Goal: Task Accomplishment & Management: Complete application form

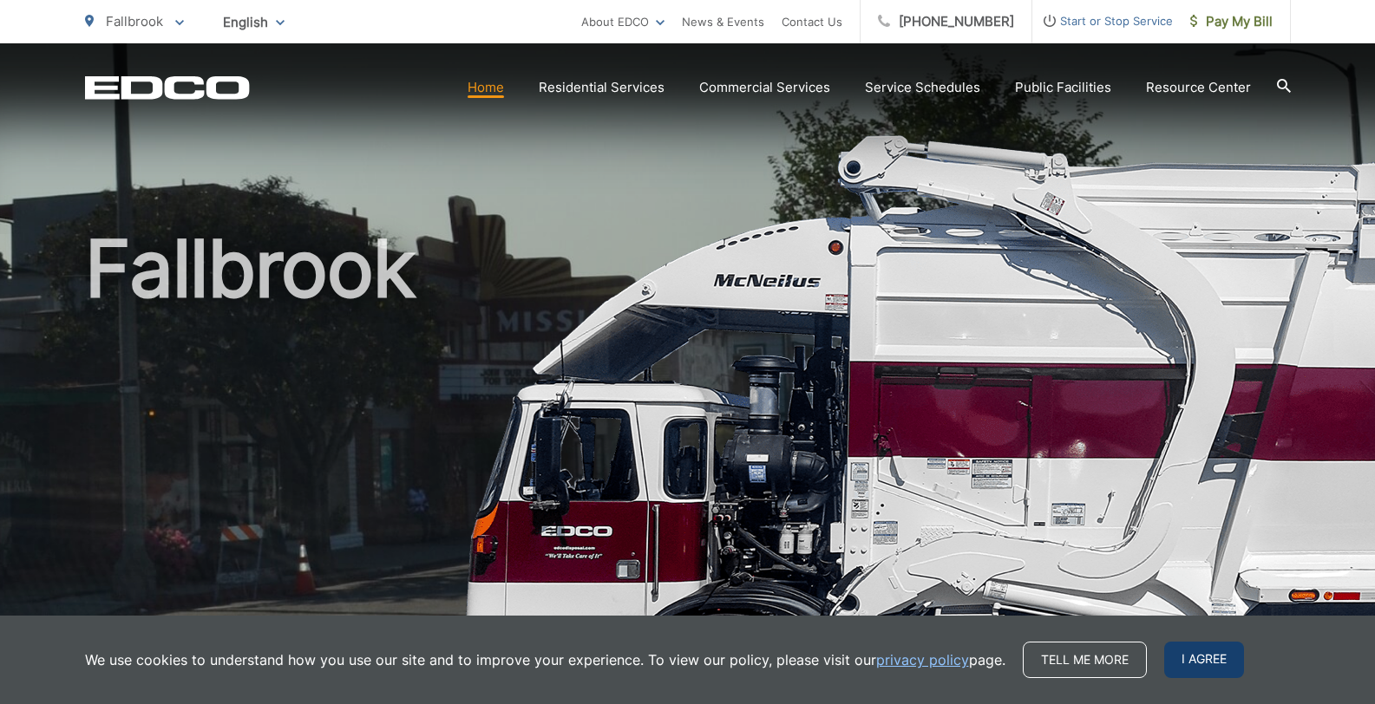
click at [1171, 657] on span "I agree" at bounding box center [1204, 660] width 80 height 36
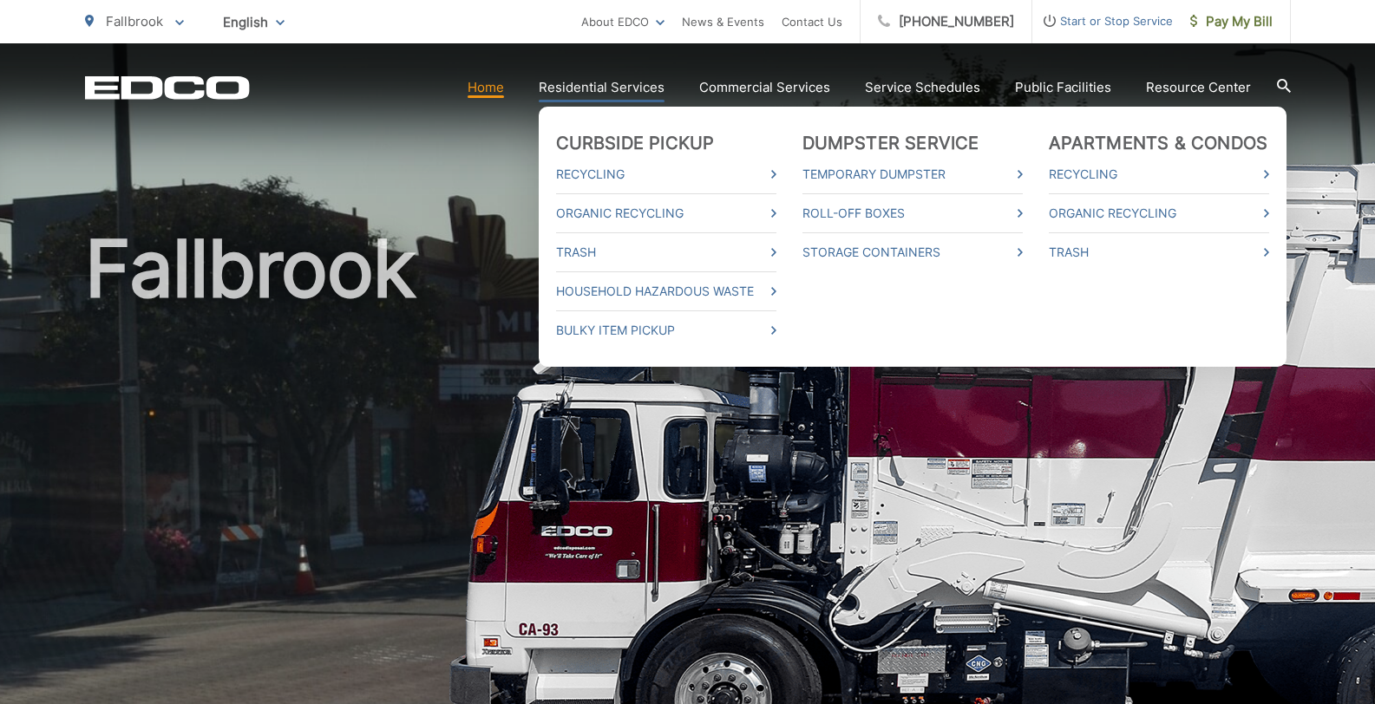
click at [612, 96] on link "Residential Services" at bounding box center [602, 87] width 126 height 21
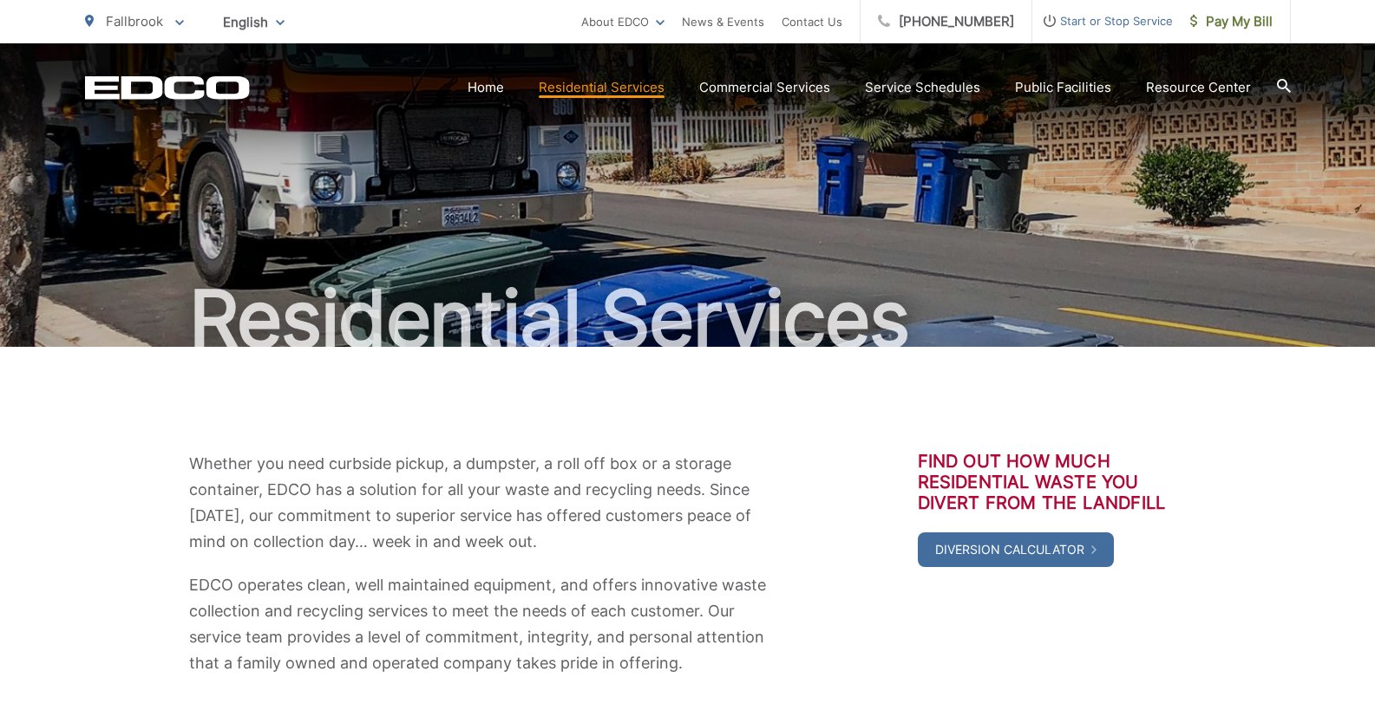
click at [122, 24] on span "Fallbrook" at bounding box center [134, 21] width 57 height 16
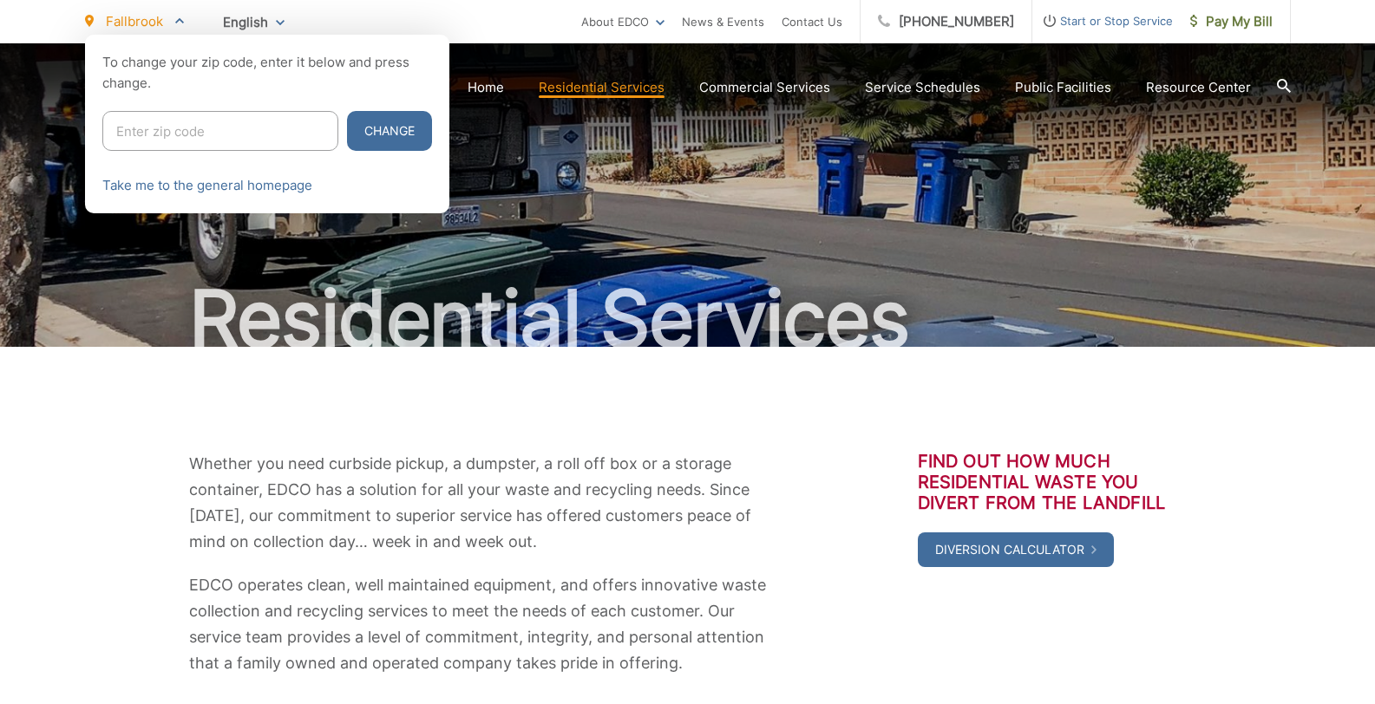
click at [154, 133] on input "Enter zip code" at bounding box center [220, 131] width 236 height 40
type input "92028"
click at [347, 139] on button "Change" at bounding box center [389, 131] width 85 height 40
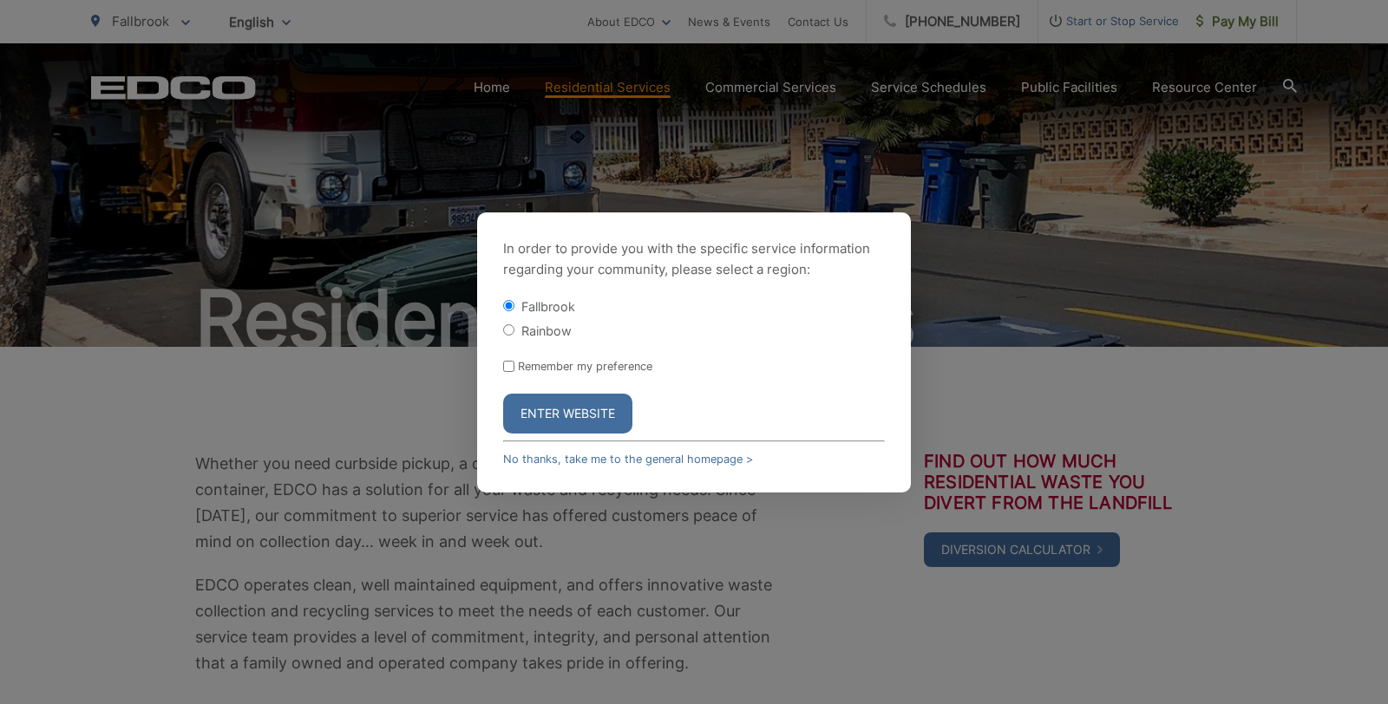
click at [534, 420] on button "Enter Website" at bounding box center [567, 414] width 129 height 40
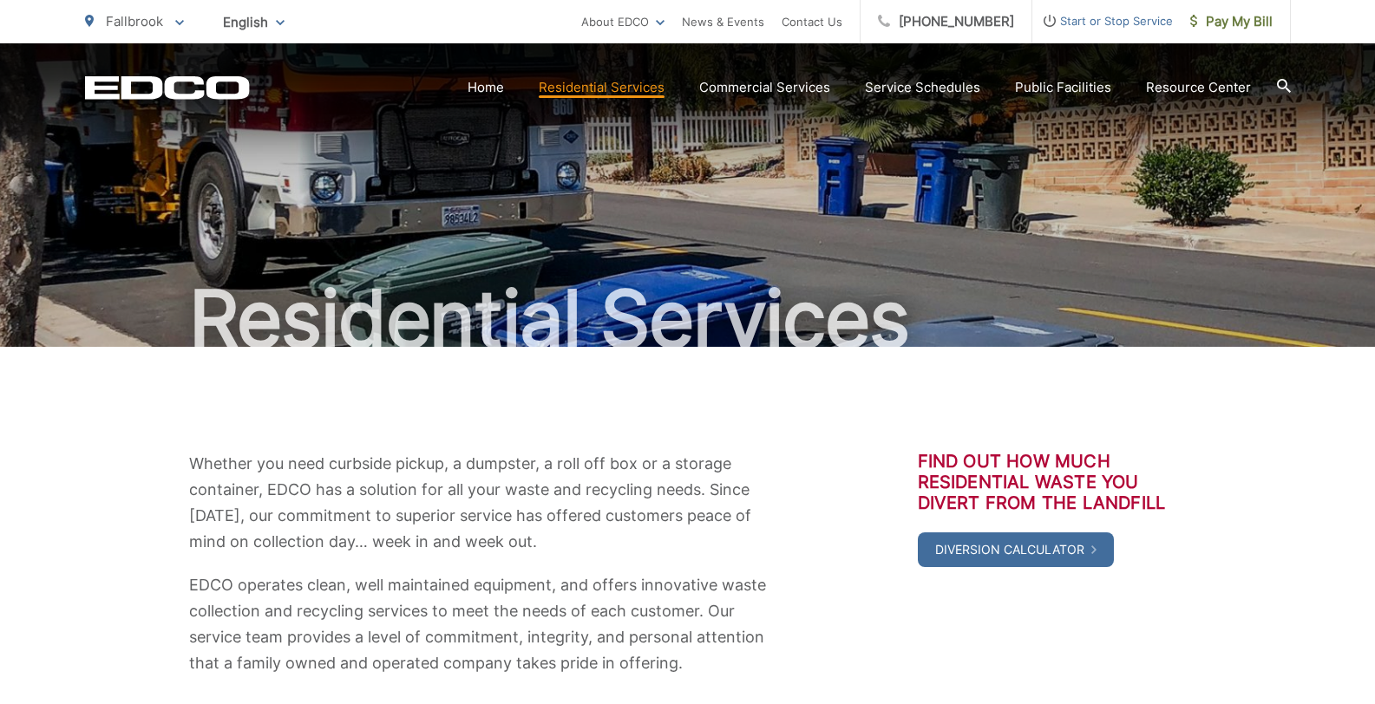
click at [1086, 22] on span "Start or Stop Service" at bounding box center [1102, 20] width 141 height 21
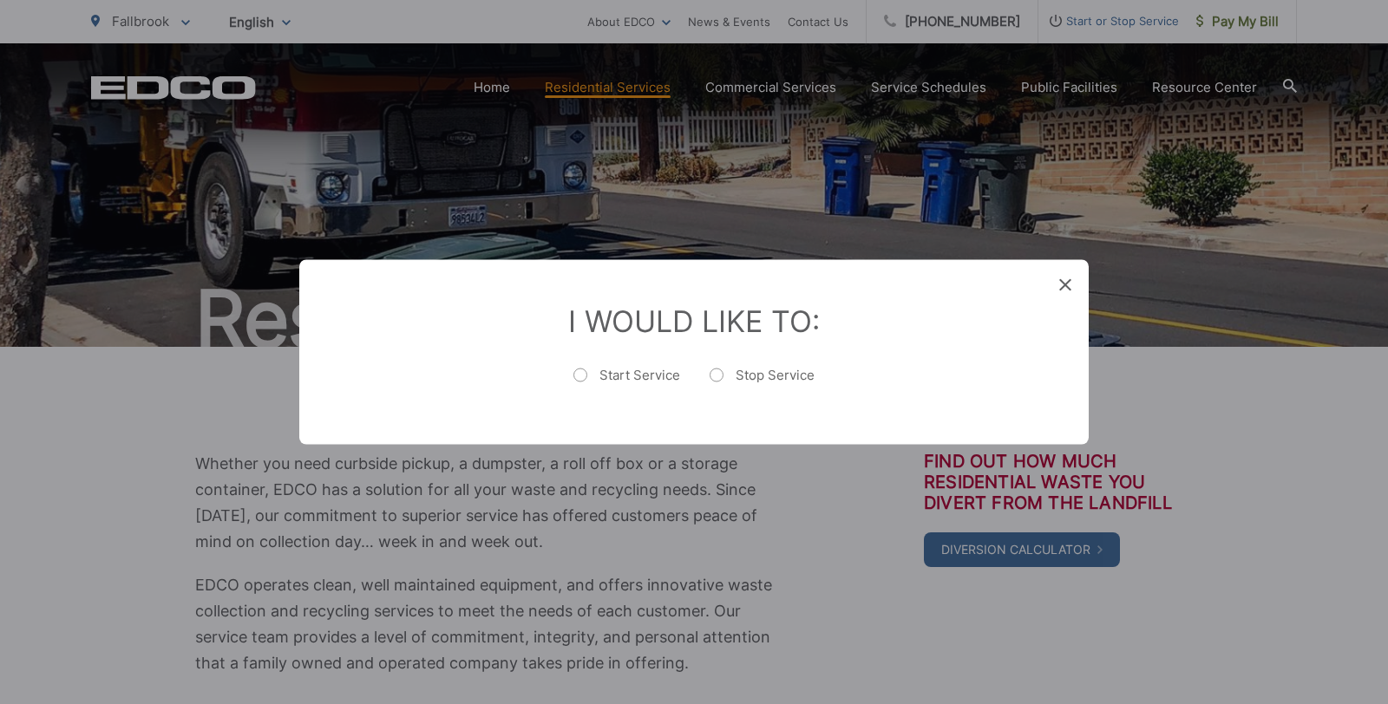
click at [715, 374] on label "Stop Service" at bounding box center [762, 384] width 105 height 35
radio input "true"
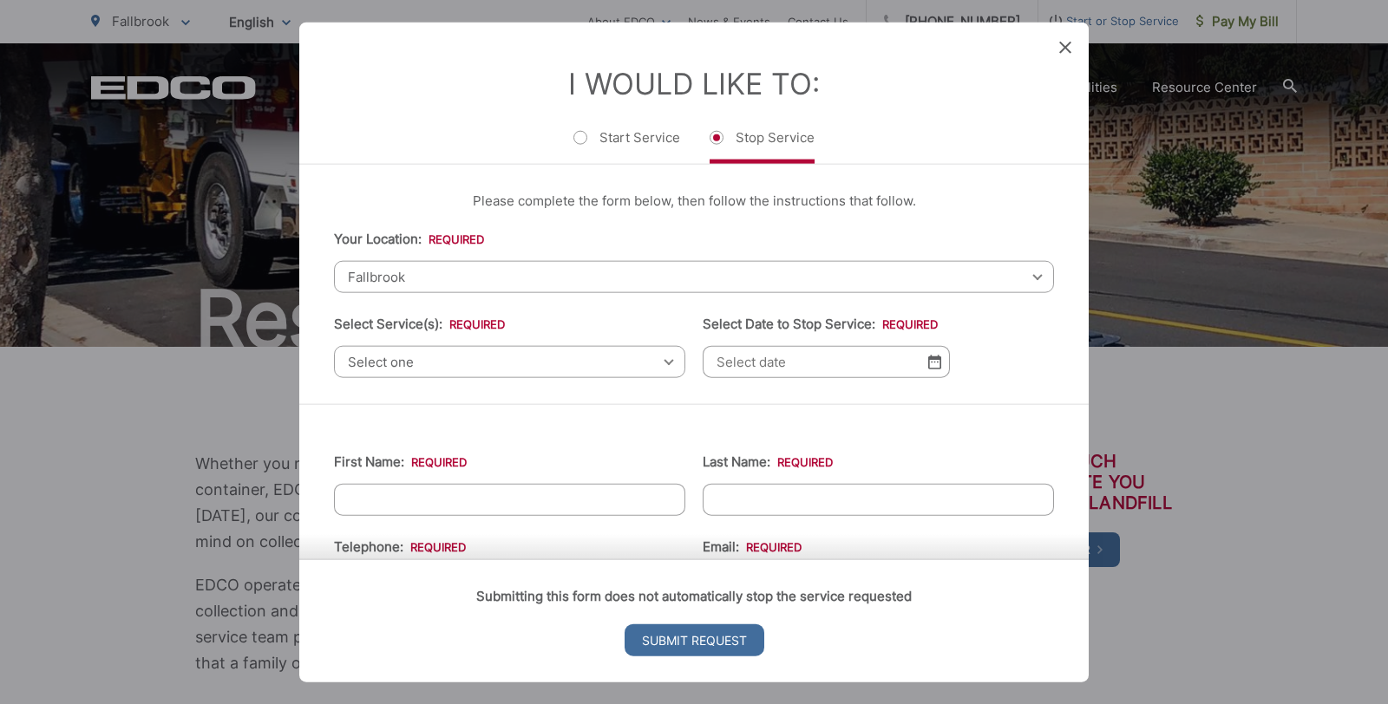
click at [661, 363] on div "Select one Select one Residential Curbside Pickup Commercial/Business Services …" at bounding box center [509, 362] width 351 height 32
click at [660, 361] on div "Select one Select one Residential Curbside Pickup Commercial/Business Services …" at bounding box center [509, 362] width 351 height 32
click at [1022, 276] on div "Fallbrook Select your location Alpine Bonita Bonsall Borrego Springs Boulevard …" at bounding box center [694, 277] width 720 height 32
click at [1023, 277] on div "Fallbrook Select your location Alpine Bonita Bonsall Borrego Springs Boulevard …" at bounding box center [694, 277] width 720 height 32
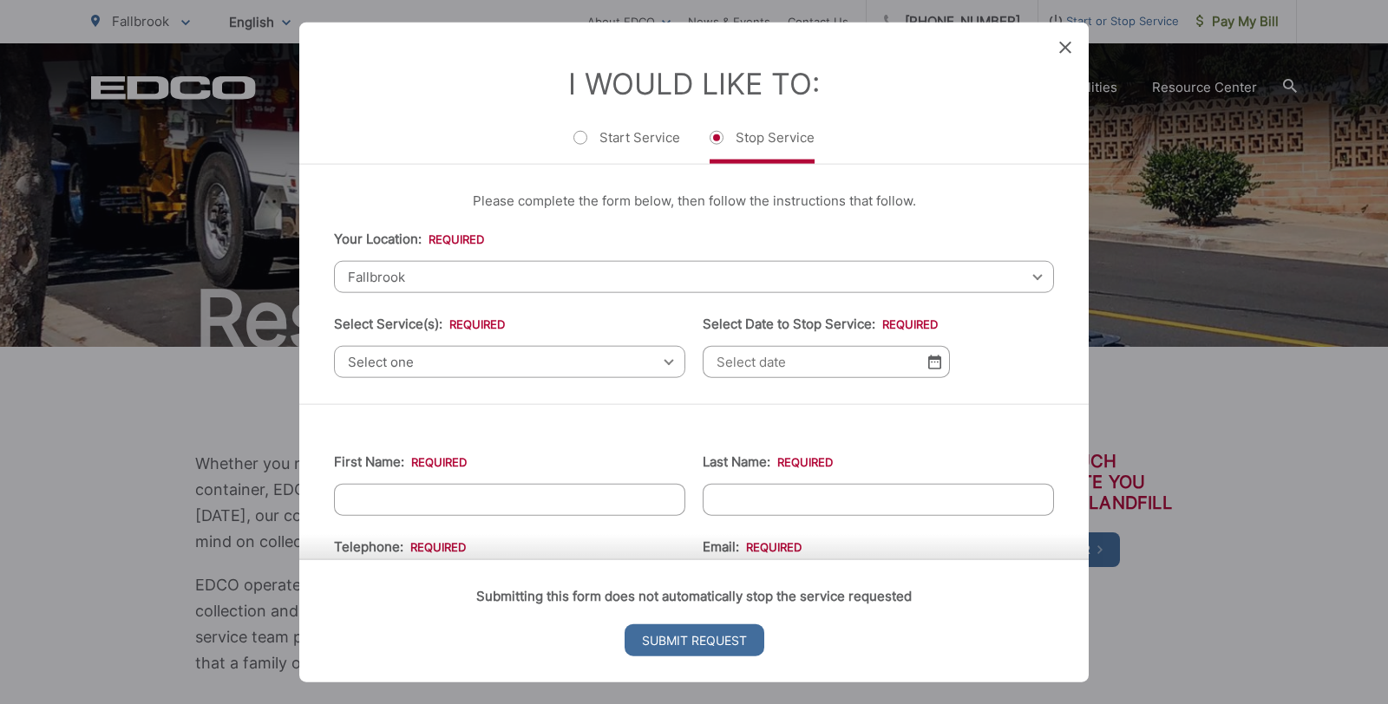
click at [1023, 277] on div "Fallbrook Select your location Alpine Bonita Bonsall Borrego Springs Boulevard …" at bounding box center [694, 277] width 720 height 32
click at [549, 359] on span "Select one" at bounding box center [509, 362] width 351 height 32
click at [661, 358] on span "Select one" at bounding box center [509, 362] width 351 height 32
click at [660, 358] on div "Select one Select one Residential Curbside Pickup Commercial/Business Services …" at bounding box center [509, 362] width 351 height 32
click at [663, 361] on div "Select one Select one Residential Curbside Pickup Commercial/Business Services …" at bounding box center [509, 362] width 351 height 32
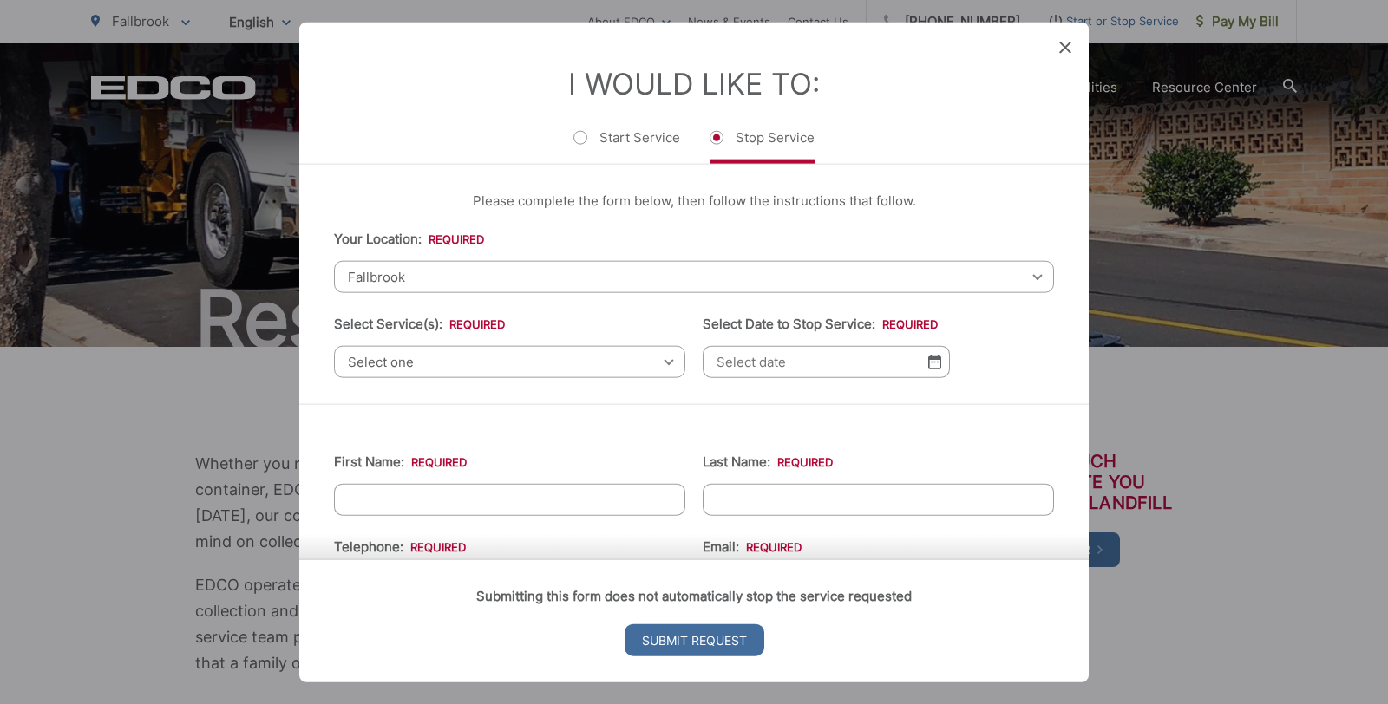
click at [405, 361] on span "Select one" at bounding box center [509, 362] width 351 height 32
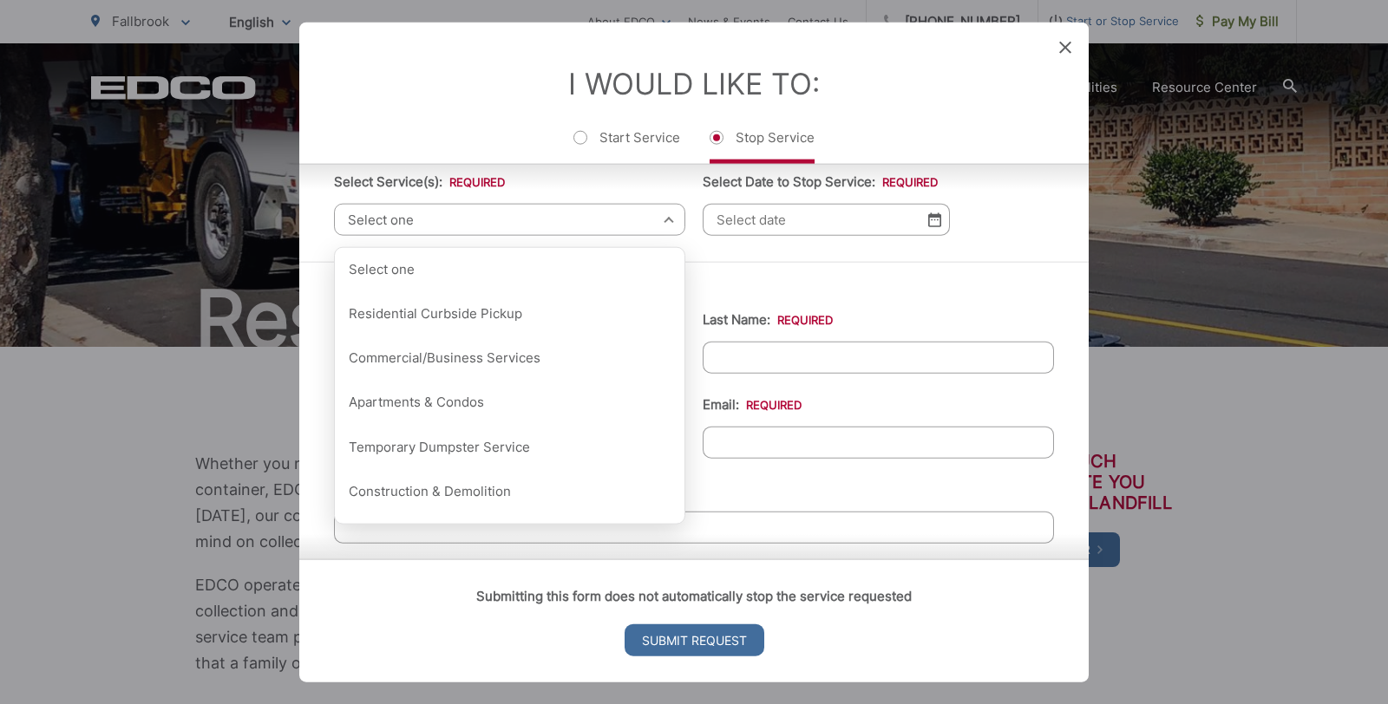
scroll to position [121, 0]
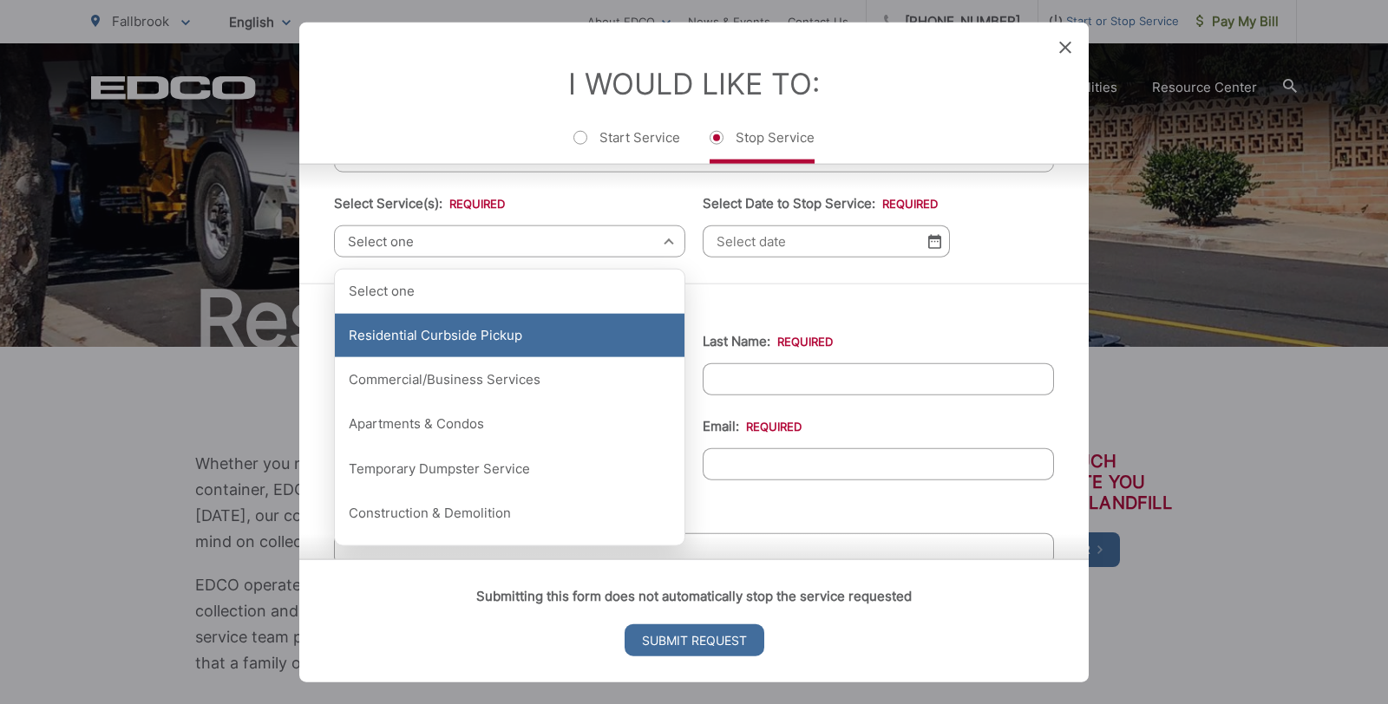
click at [460, 338] on div "Residential Curbside Pickup" at bounding box center [510, 335] width 350 height 43
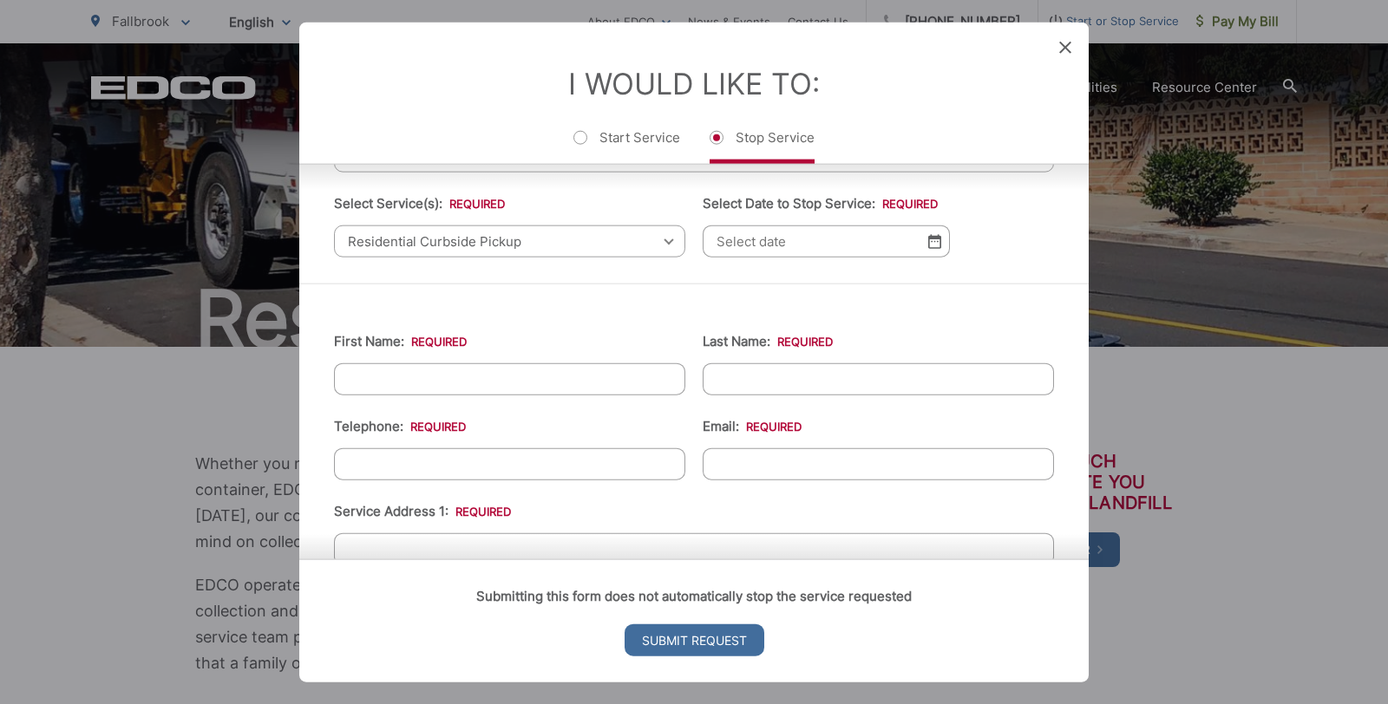
click at [931, 243] on img at bounding box center [934, 241] width 13 height 15
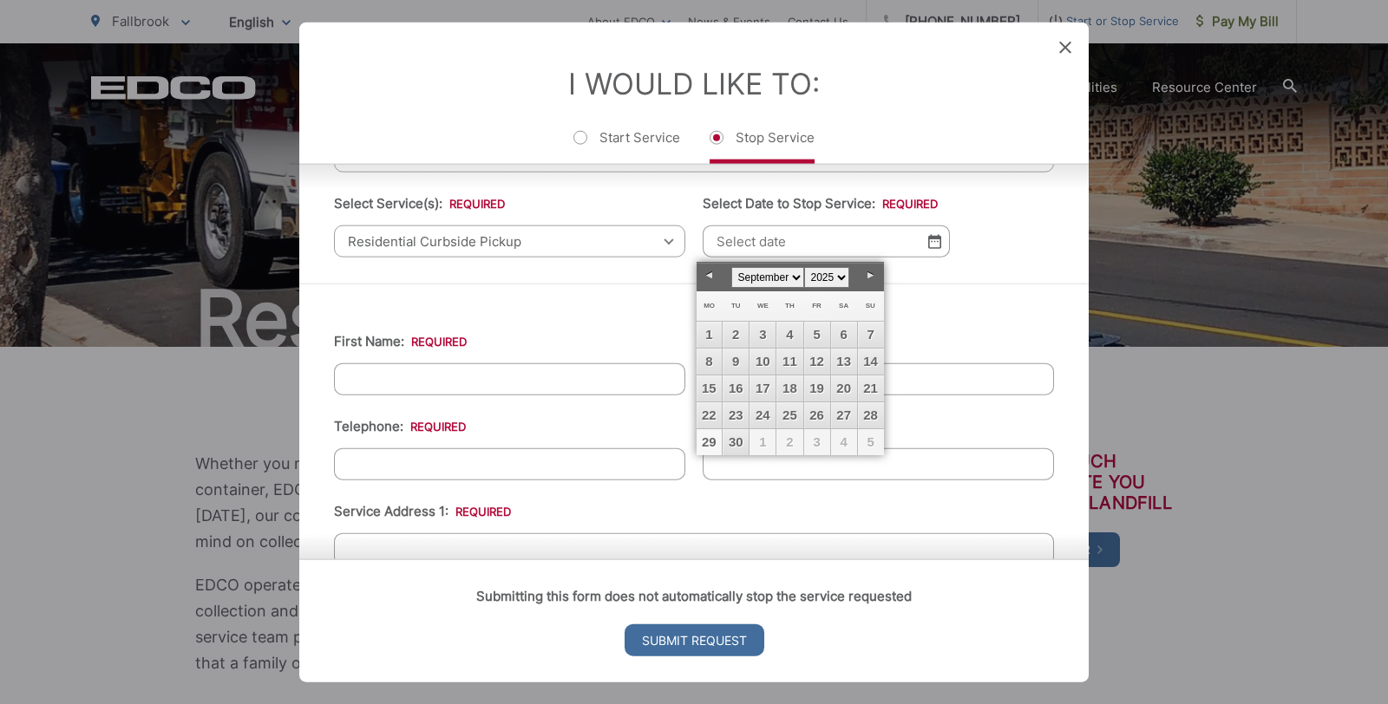
click at [710, 440] on link "29" at bounding box center [710, 442] width 26 height 26
type input "09/29/2025"
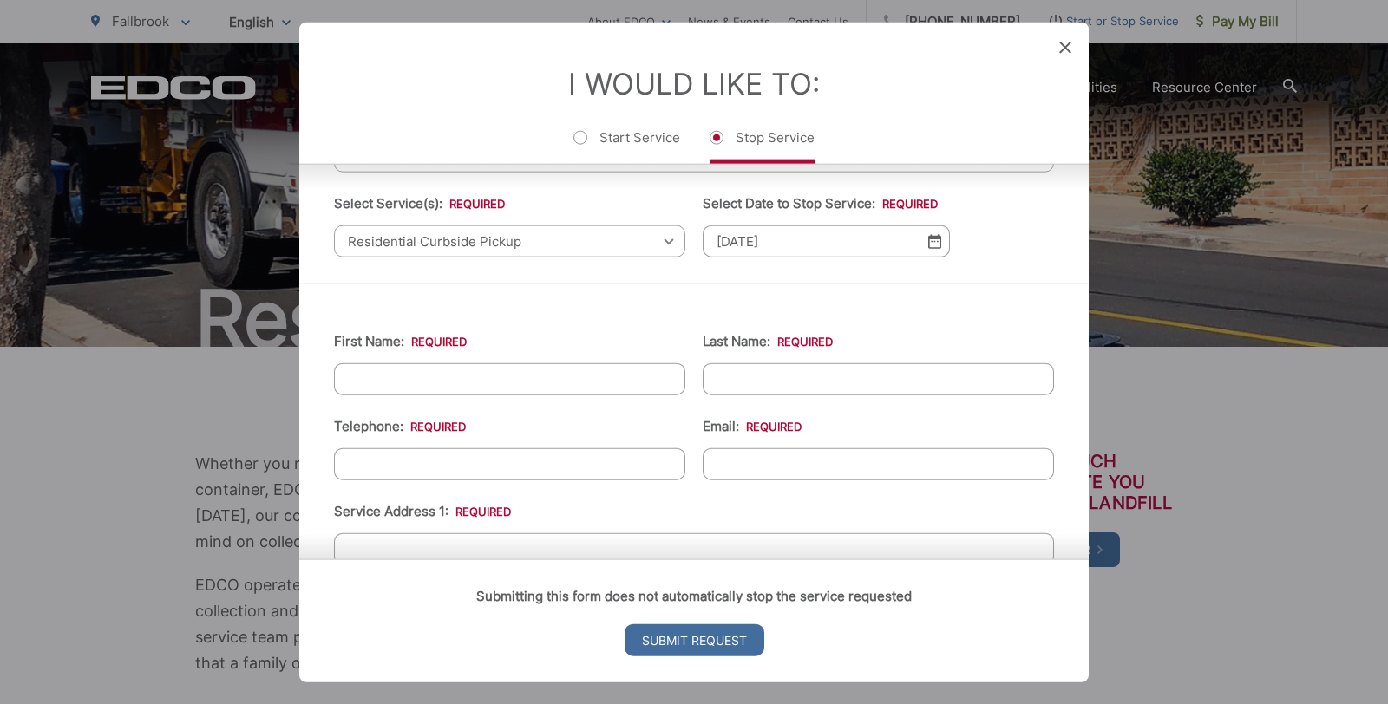
click at [522, 380] on input "First Name: *" at bounding box center [509, 379] width 351 height 32
type input "Janet"
type input "Kong"
type input "9499339971"
type input "janetk@jdhpacific.com"
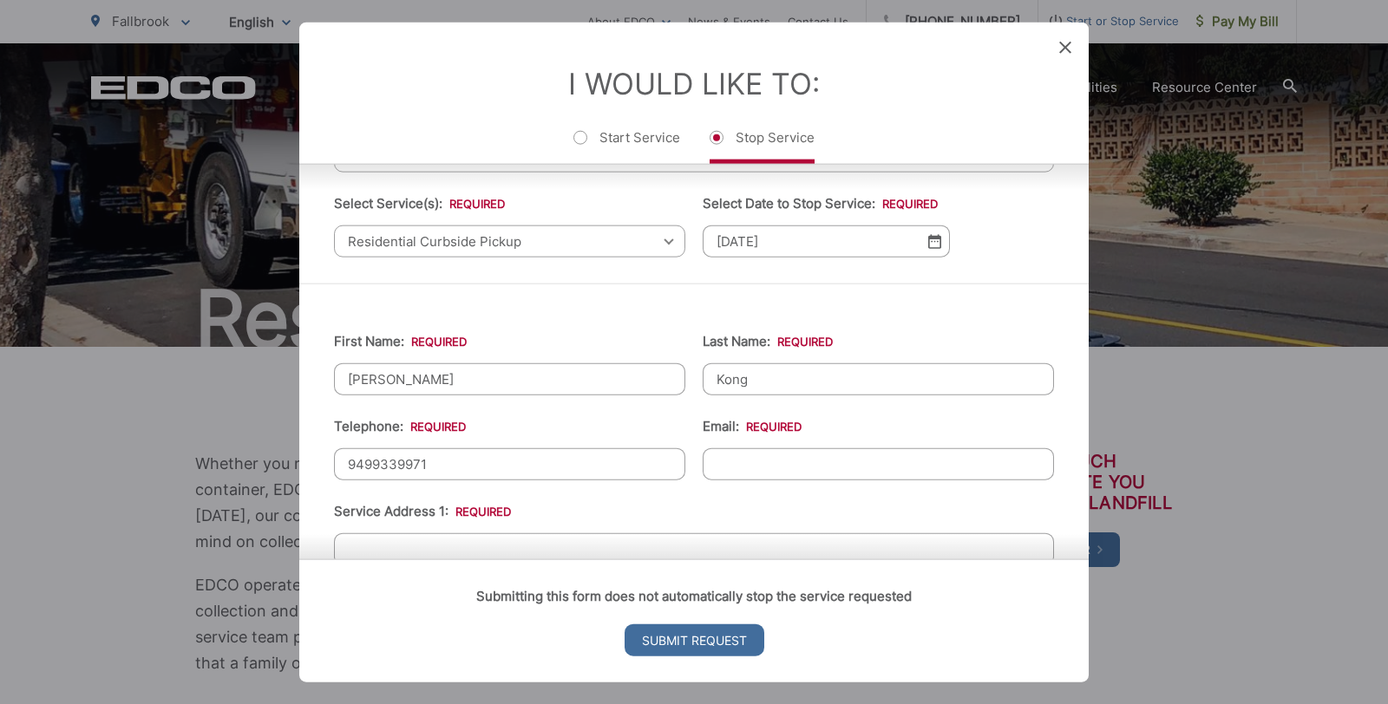
type input "18 Gateview Dr."
type input "(949) 933-9971"
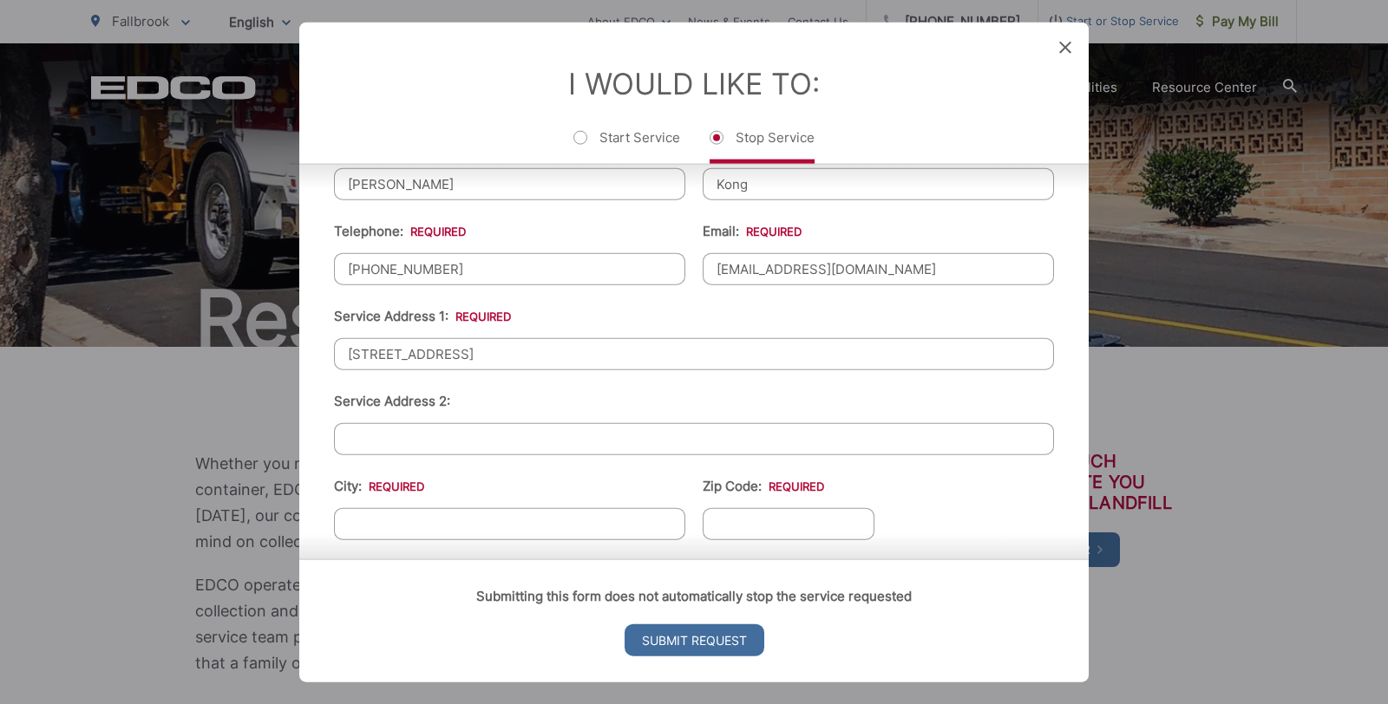
scroll to position [439, 0]
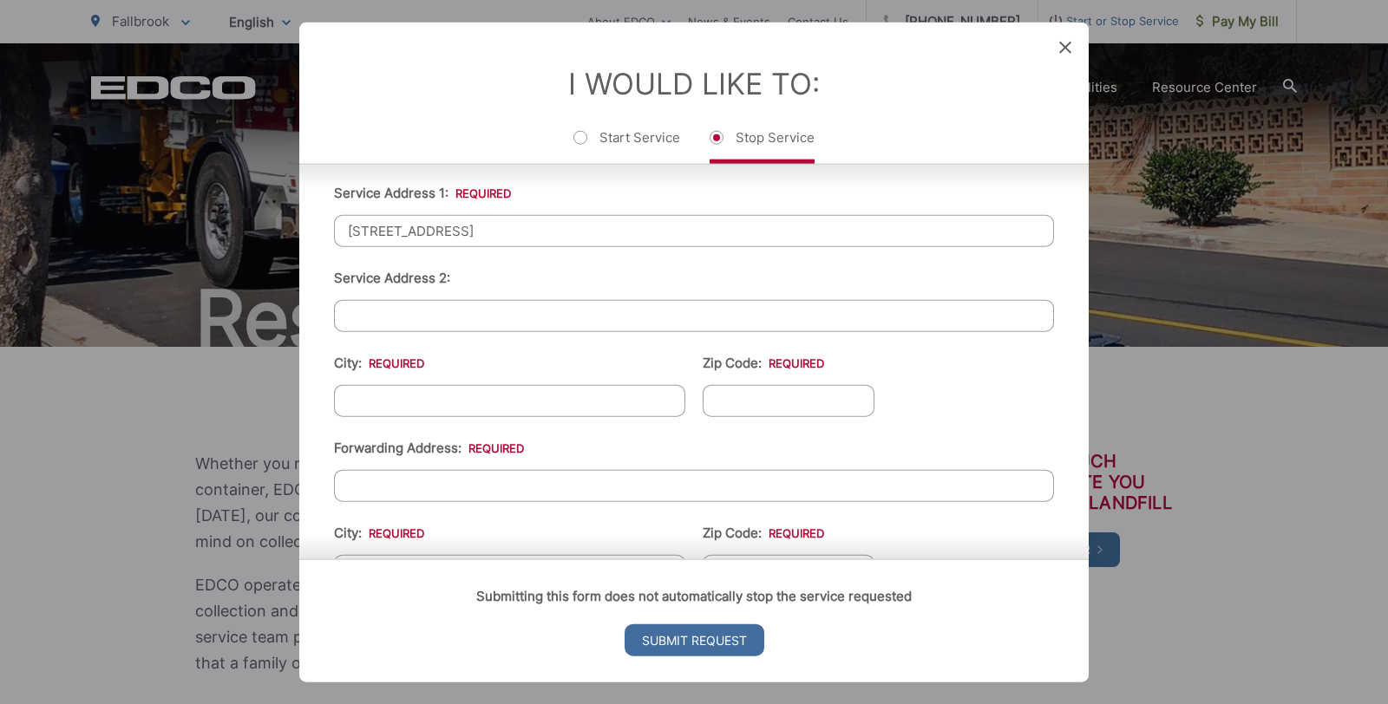
click at [467, 404] on input "City: *" at bounding box center [509, 401] width 351 height 32
type input "Fallbrook"
type input "92028"
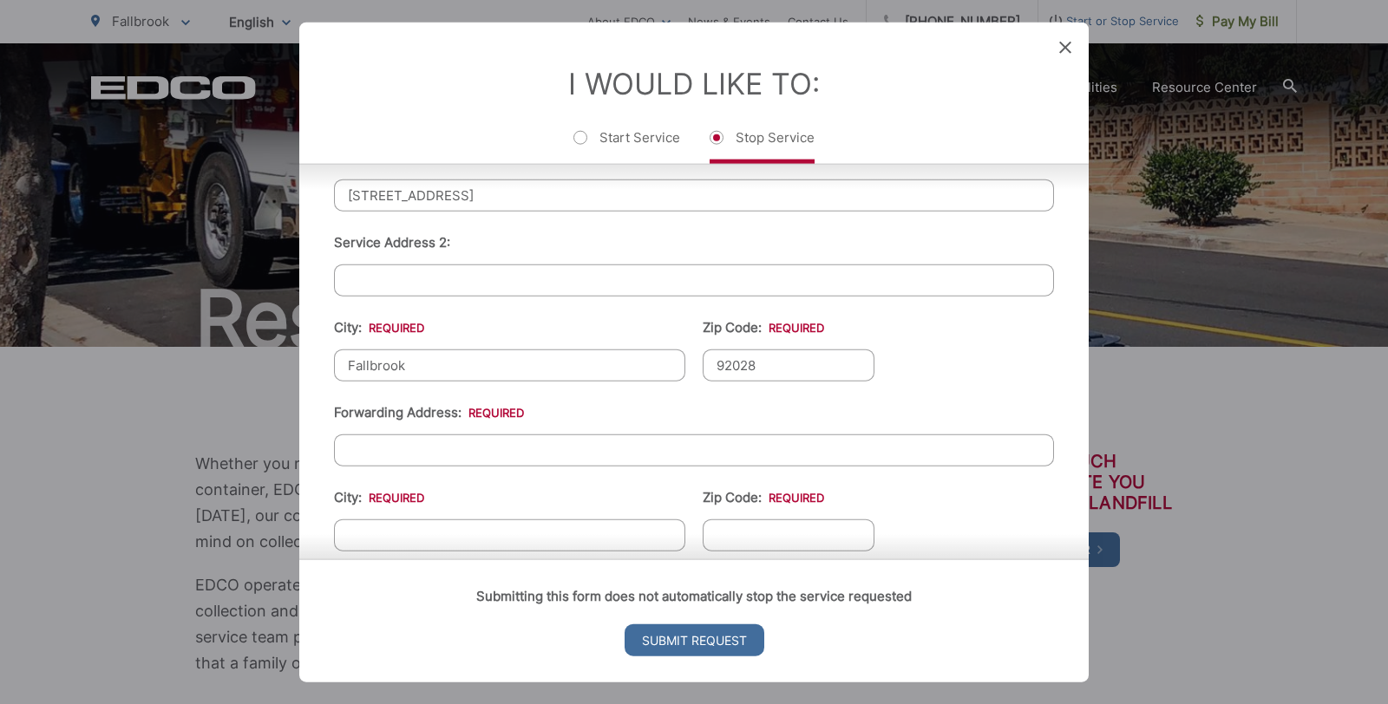
scroll to position [477, 0]
click at [564, 442] on input "Forwarding Address: *" at bounding box center [694, 448] width 720 height 32
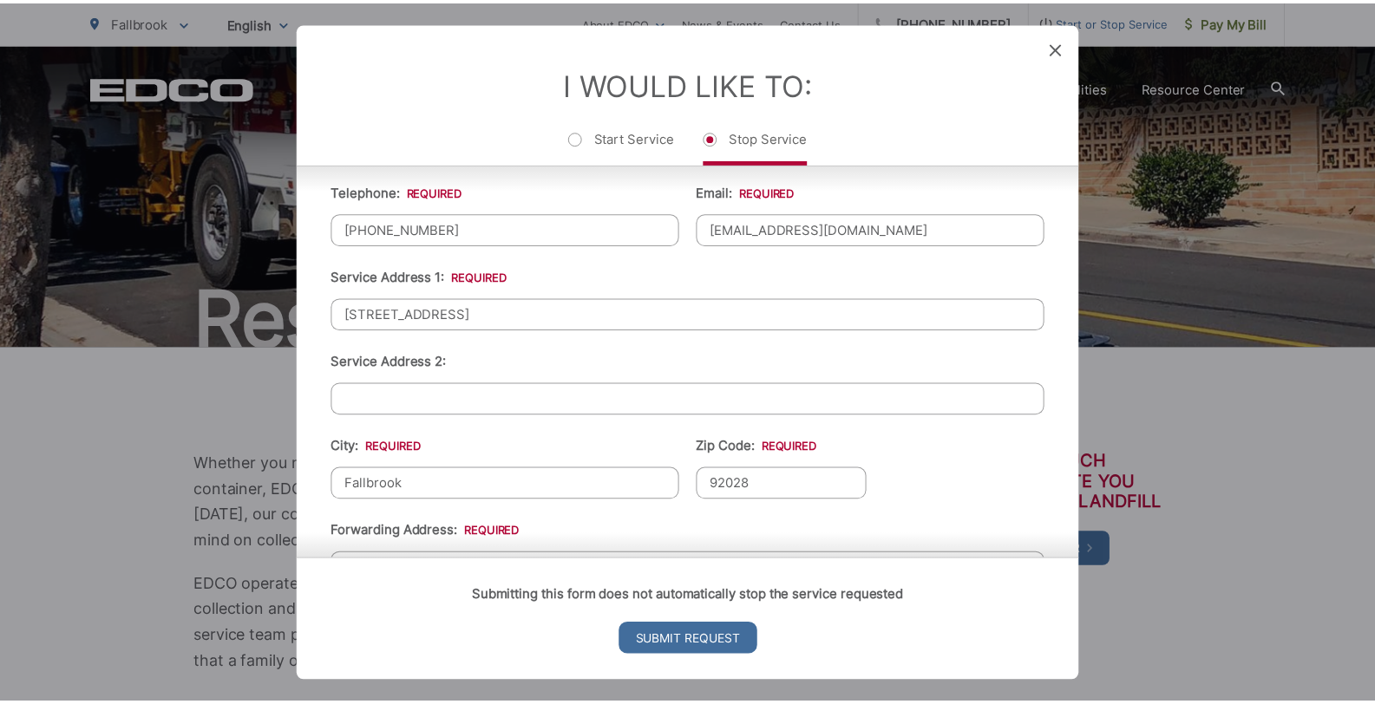
scroll to position [150, 0]
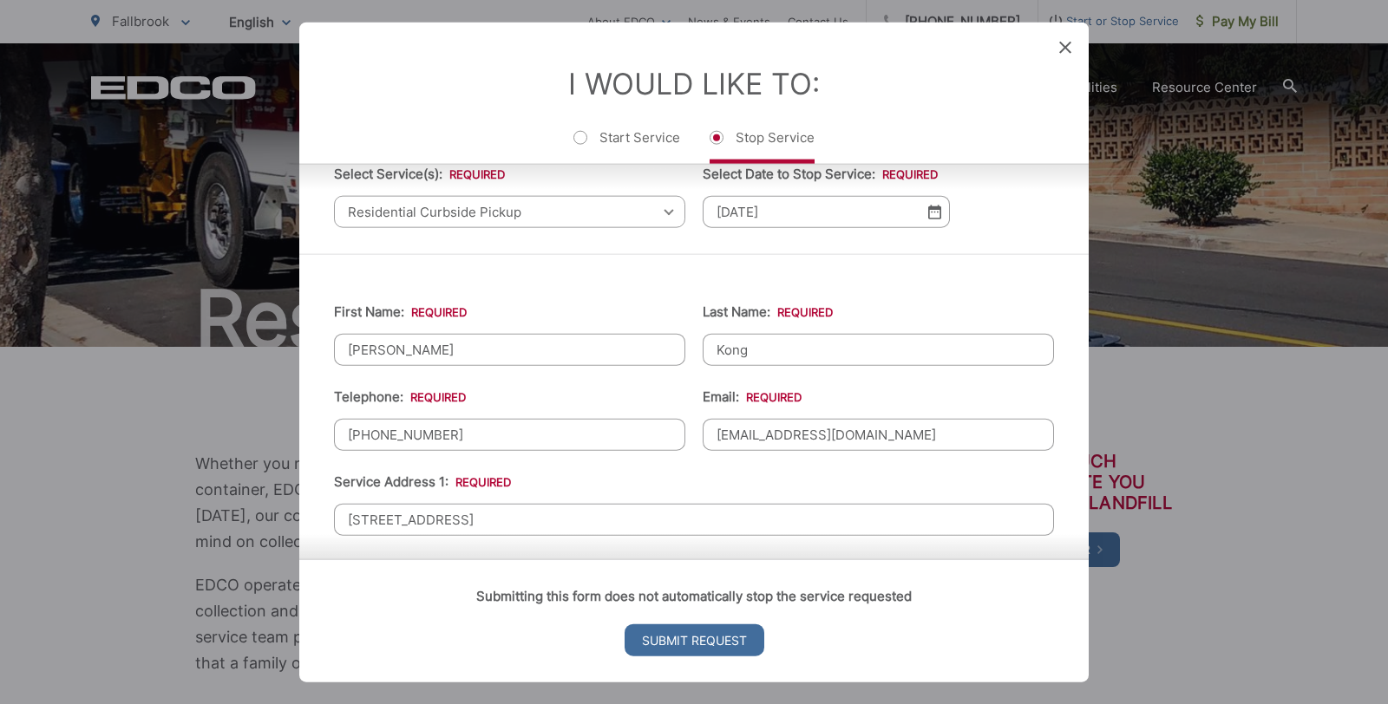
click at [1068, 46] on icon at bounding box center [1065, 48] width 12 height 12
